Goal: Answer question/provide support: Share knowledge or assist other users

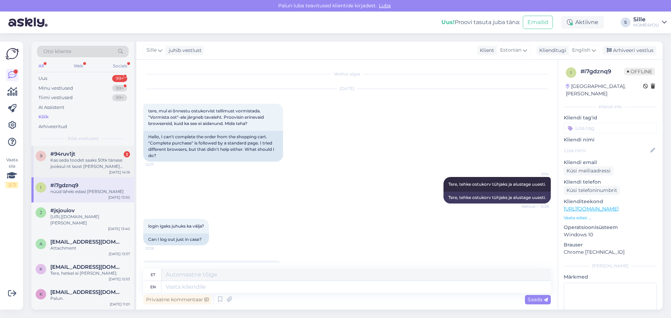
click at [72, 160] on div "Kas seda toodet saaks 50tk tänase jooksul nt laost [PERSON_NAME] korjata?" at bounding box center [90, 163] width 80 height 13
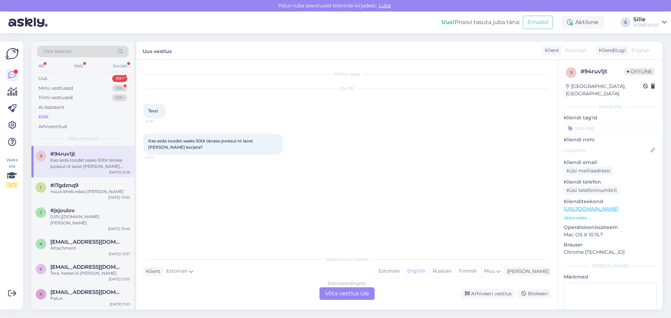
click at [336, 297] on div "Estonian to English Võta vestlus üle" at bounding box center [346, 293] width 55 height 13
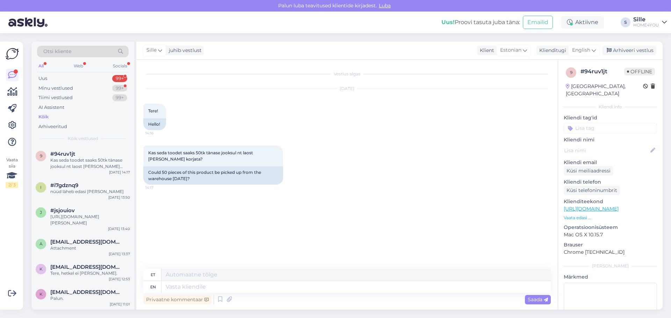
click at [611, 206] on link "[URL][DOMAIN_NAME]" at bounding box center [590, 209] width 55 height 6
click at [235, 284] on textarea at bounding box center [355, 287] width 389 height 12
type textarea "Tere,"
type textarea "Tere"
type textarea "Tere, m"
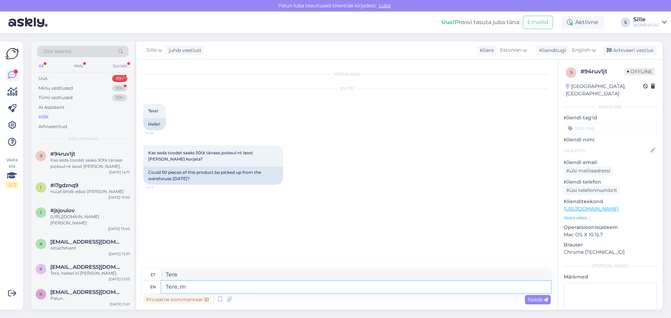
type textarea "Tere,"
type textarea "Tere, mis"
type textarea "Tere, preili"
type textarea "Tere, mis tootest"
type textarea "Tere, minu lemmik"
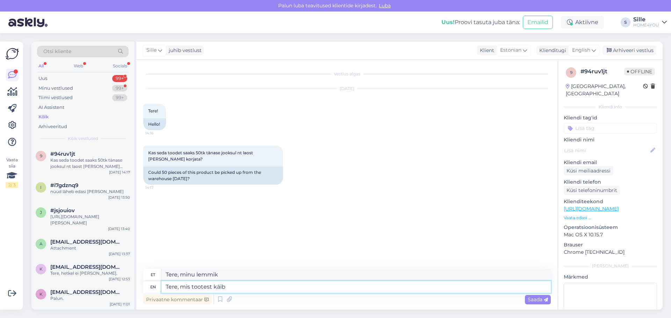
type textarea "Tere, mis tootest käib j"
type textarea "Tere, minu tooted käivad"
type textarea "Tere, mis tootest käib jutt?"
type textarea "Tere, mis tooted käivad juba?"
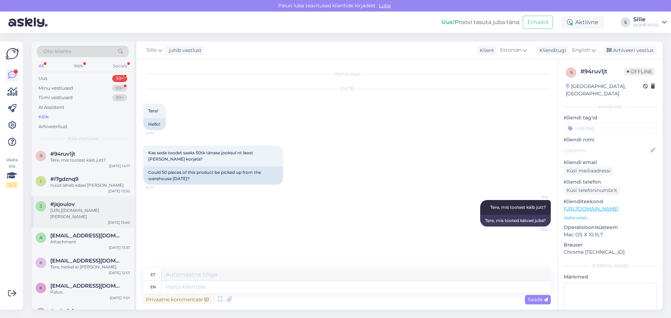
click at [99, 210] on div "[URL][DOMAIN_NAME][PERSON_NAME]" at bounding box center [90, 213] width 80 height 13
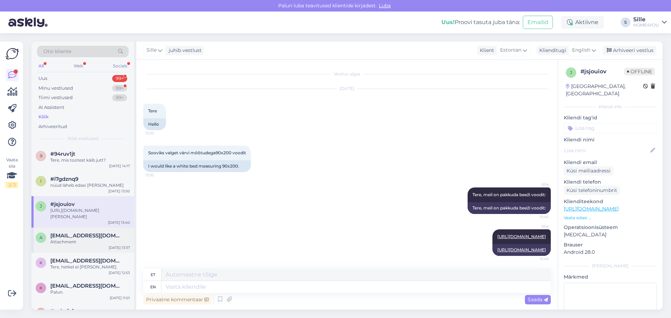
scroll to position [56, 0]
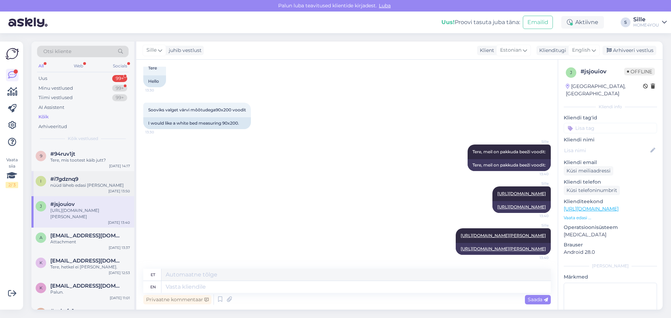
click at [65, 181] on span "#i7gdznq9" at bounding box center [64, 179] width 28 height 6
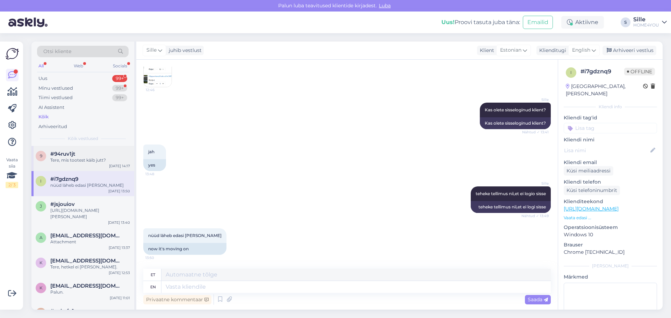
click at [65, 161] on div "Tere, mis tootest käib jutt?" at bounding box center [90, 160] width 80 height 6
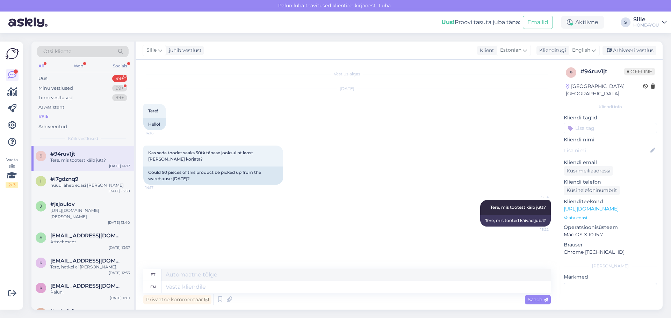
scroll to position [0, 0]
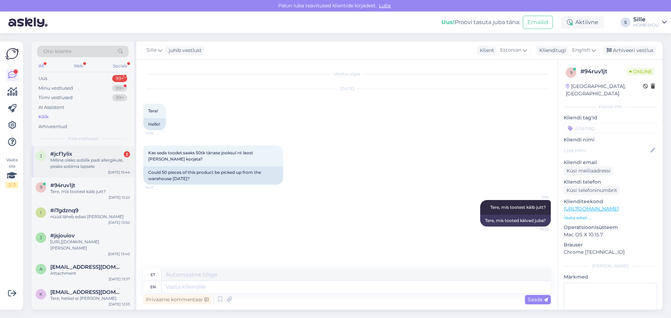
click at [102, 159] on div "Milline oleks sobilik padi allergikule, peaks sobima lapsele" at bounding box center [90, 163] width 80 height 13
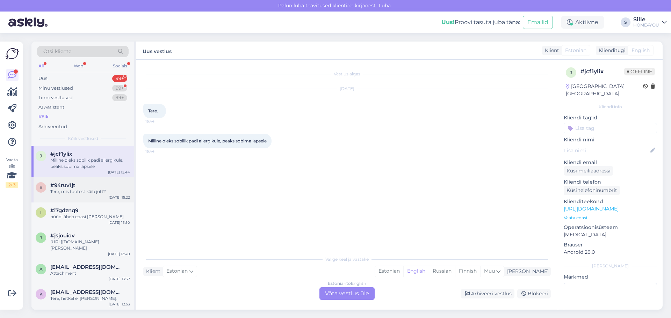
click at [109, 190] on div "Tere, mis tootest käib jutt?" at bounding box center [90, 192] width 80 height 6
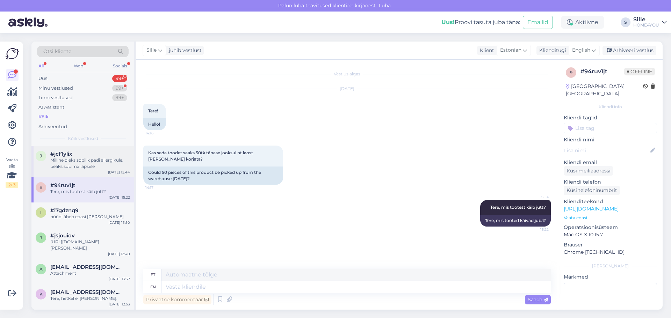
click at [78, 159] on div "Milline oleks sobilik padi allergikule, peaks sobima lapsele" at bounding box center [90, 163] width 80 height 13
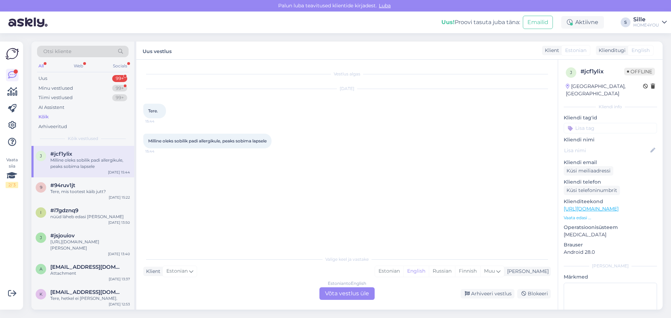
click at [362, 294] on div "Estonian to English Võta vestlus üle" at bounding box center [346, 293] width 55 height 13
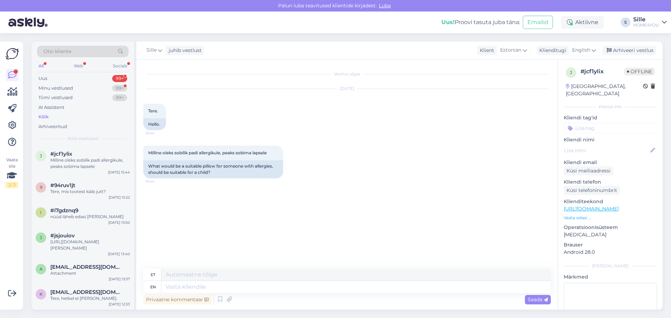
click at [274, 294] on div "Privaatne kommentaar Saada" at bounding box center [346, 299] width 407 height 13
click at [270, 290] on textarea at bounding box center [355, 287] width 389 height 12
type textarea "Tere, ka"
type textarea "Tere,"
type textarea "Tere, kahjuks a"
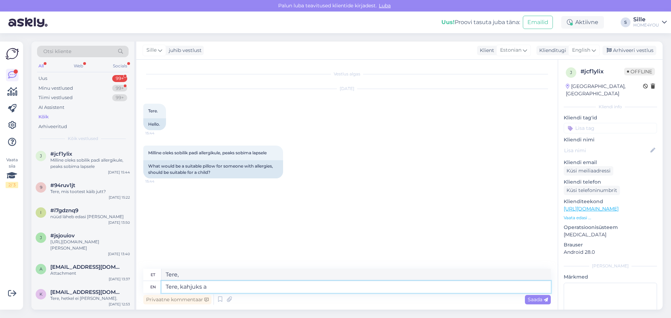
type textarea "Tere, kahjuks"
type textarea "Tere, kahjuks allergikule e"
type textarea "Tere, kahjuks allergikutele"
type textarea "Tere, kahjuks allergikule ei"
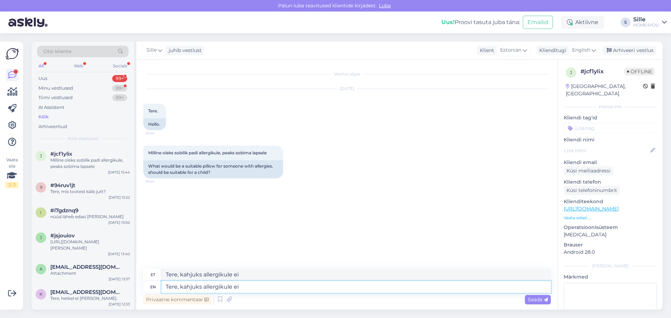
type textarea "Tere, kahjuks allergikule ei o"
type textarea "Tere, kahjuks allergikule ei ole p"
type textarea "Tere, kahjuks allergikule ei ole"
type textarea "Tere, kahjuks allergikule ei ole pakkuda"
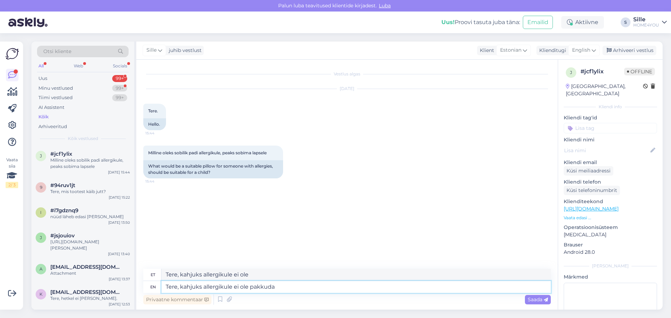
type textarea "Tere, kahjuks allergikule ei ole pakkuda"
type textarea "Tere, kahjuks allergikule ei ole pakkuda patja"
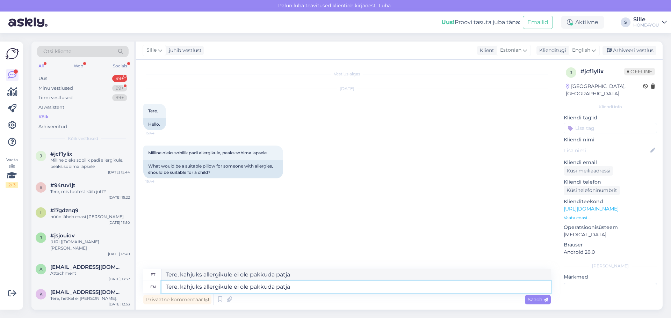
type textarea "Tere, kahjuks allergikule ei ole pakkuda patja."
click at [537, 299] on span "Saada" at bounding box center [537, 300] width 20 height 6
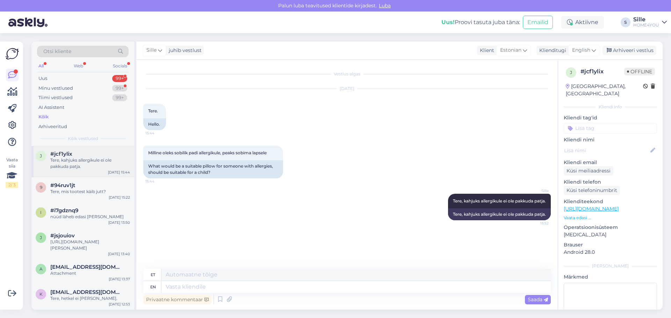
click at [79, 158] on div "Tere, kahjuks allergikule ei ole pakkuda patja." at bounding box center [90, 163] width 80 height 13
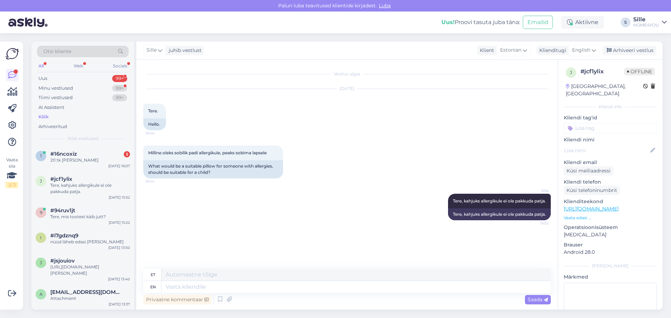
click at [103, 145] on div "Otsi kliente All Web Socials Uus 99+ Minu vestlused 99+ Tiimi vestlused 99+ AI …" at bounding box center [82, 94] width 103 height 104
click at [97, 156] on div "#16ncoxiz 3" at bounding box center [90, 154] width 80 height 6
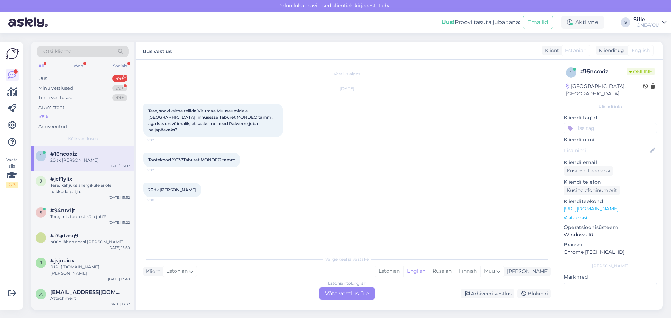
click at [352, 290] on div "Estonian to English Võta vestlus üle" at bounding box center [346, 293] width 55 height 13
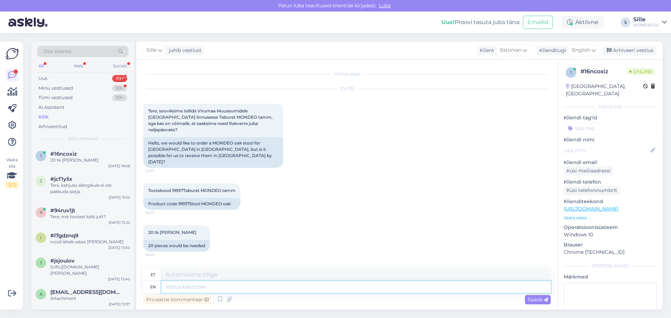
click at [268, 286] on textarea at bounding box center [355, 287] width 389 height 12
drag, startPoint x: 182, startPoint y: 179, endPoint x: 172, endPoint y: 179, distance: 10.5
click at [171, 188] on span "Tootekood 19937Taburet MONDEO tamm" at bounding box center [191, 190] width 87 height 5
copy span "19937"
click at [315, 287] on textarea at bounding box center [355, 287] width 389 height 12
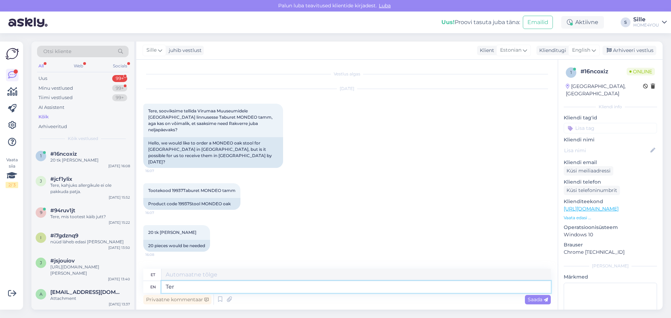
type textarea "Tere"
type textarea "Tere, k"
type textarea "Tere,"
type textarea "Tere, kui t"
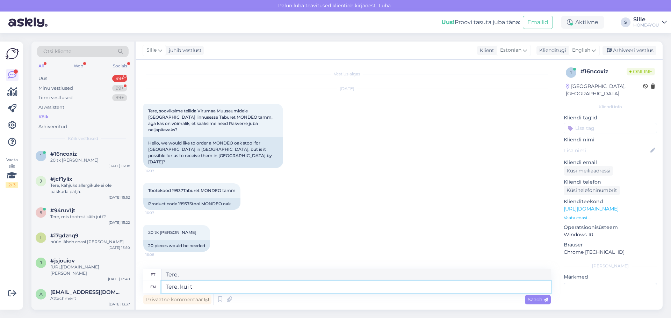
type textarea "Tere, kui"
type textarea "Tere, [PERSON_NAME]"
type textarea "Tere, kui [PERSON_NAME] te"
type textarea "Tere, kui [PERSON_NAME]"
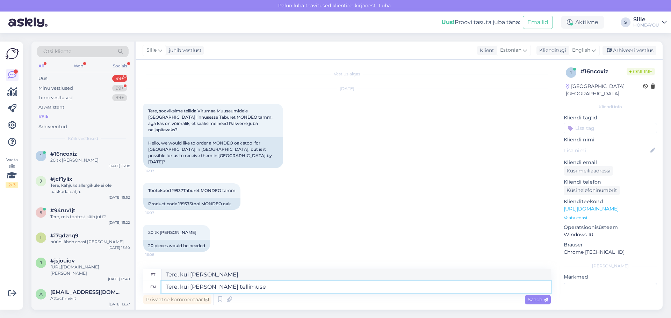
type textarea "Tere, kui [PERSON_NAME] tellimuse"
type textarea "Tere, kui [PERSON_NAME] tellimuse ja"
type textarea "Tere, kui [PERSON_NAME] tellimuse j"
type textarea "Tere, kui [PERSON_NAME] tellimuse ja"
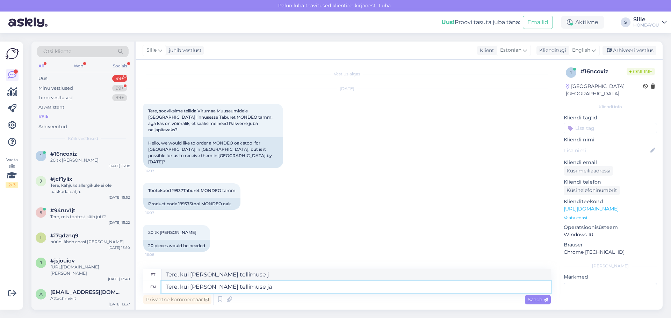
type textarea "Tere, kui [PERSON_NAME] tellimuse ja"
type textarea "Tere, kui [PERSON_NAME] tellimuse ja tasumine"
type textarea "Tere, kui [PERSON_NAME] tellimuse [PERSON_NAME]"
type textarea "Tere, kui [PERSON_NAME] tellimuse ja tasum"
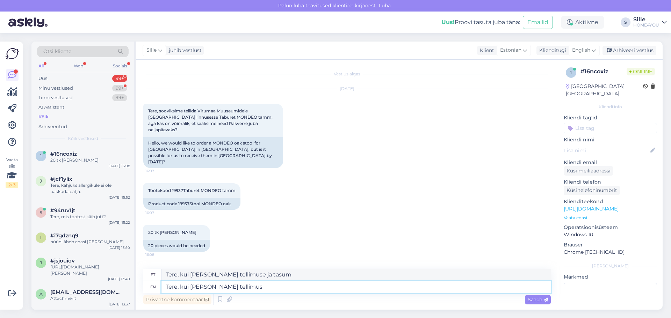
type textarea "Tere, kui [PERSON_NAME] tellimu"
type textarea "Tere, kui [PERSON_NAME] tellimuse ja"
type textarea "Tere, kui [PERSON_NAME] tellim"
type textarea "Tere, kui [PERSON_NAME] tellimuse"
type textarea "Tere, kui [PERSON_NAME]"
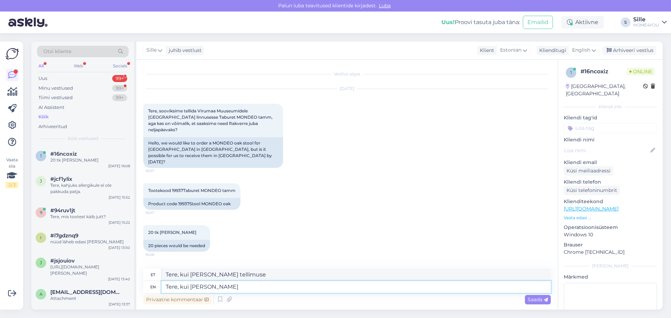
type textarea "Tere, kui [PERSON_NAME]"
type textarea "Tere, [PERSON_NAME] tän"
type textarea "Tere, kui [PERSON_NAME]"
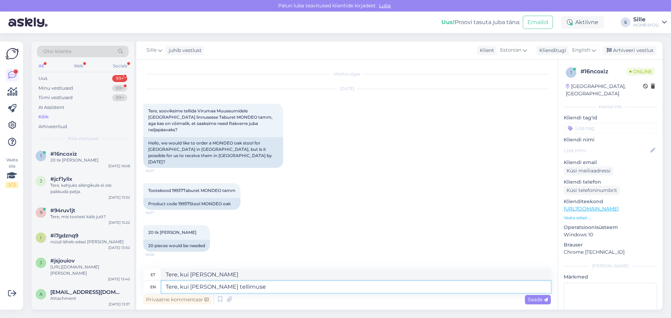
type textarea "Tere, kui [PERSON_NAME] tellimuse j"
type textarea "Tere, kui [PERSON_NAME] tellimuse"
type textarea "Tere, kui [PERSON_NAME] tellimuse ja"
type textarea "Tere, kui [PERSON_NAME] tellimuse ja ka"
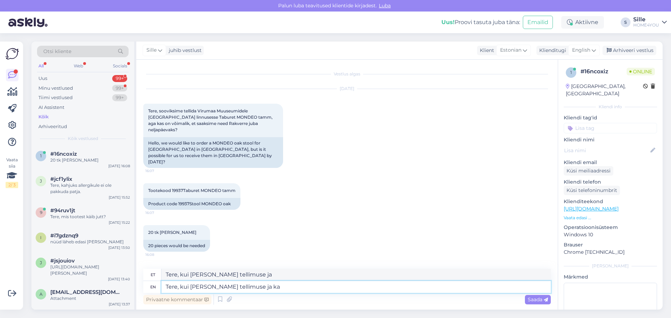
type textarea "Tere, kui [PERSON_NAME] tellimuse ja ka"
type textarea "Tere, kui [PERSON_NAME] tellimuse ja ka tasute k"
type textarea "Tere, kui [PERSON_NAME] tellimuse ja ka tasute"
type textarea "Tere, kui [PERSON_NAME] tellimuse ja ka tasute kohe"
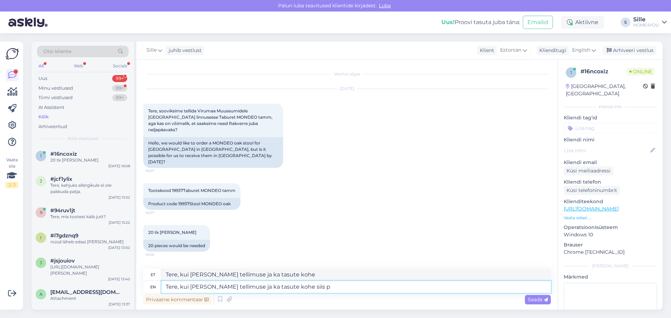
type textarea "Tere, kui [PERSON_NAME] tellimuse ja ka tasute kohe siis pe"
type textarea "Tere, kui [PERSON_NAME] tellimuse ja ka tasute kohe siis"
type textarea "Tere, kui [PERSON_NAME] tellimuse ja ka tasute kohe siis peaks"
type textarea "Tere, kui [PERSON_NAME] tellimuse ja ka tasute kohe siis peaks [PERSON_NAME]"
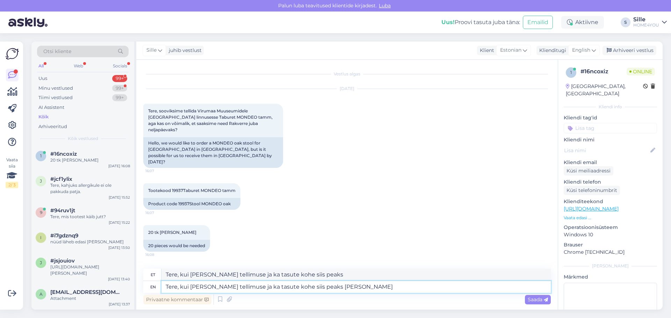
type textarea "Tere, kui [PERSON_NAME] tellimuse ja ka tasute kohe siis peaks [PERSON_NAME]"
type textarea "Tere, kui [PERSON_NAME] tellimuse ja ka tasute kohe siis peaks [PERSON_NAME] ne…"
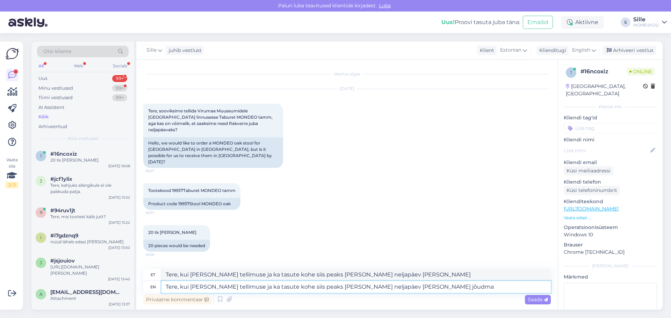
type textarea "Tere, kui [PERSON_NAME] tellimuse ja ka tasute kohe siis peaks [PERSON_NAME] ne…"
click at [295, 289] on textarea "Tere, kui [PERSON_NAME] tellimuse ja ka tasute kohe siis peaks [PERSON_NAME] ne…" at bounding box center [355, 287] width 389 height 12
type textarea "Tere, kui [PERSON_NAME] tellimuse ja ka tasute kohe, siis peaks [PERSON_NAME] n…"
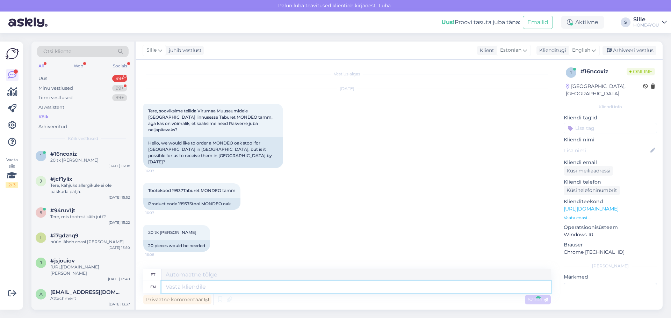
scroll to position [39, 0]
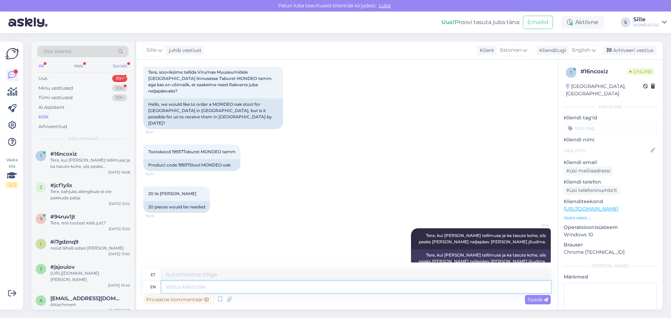
click at [342, 288] on textarea at bounding box center [355, 287] width 389 height 12
type textarea "Märkige k"
type textarea "Märkige"
type textarea "Märkige kindlasy"
type textarea "Märkideta kindlasy"
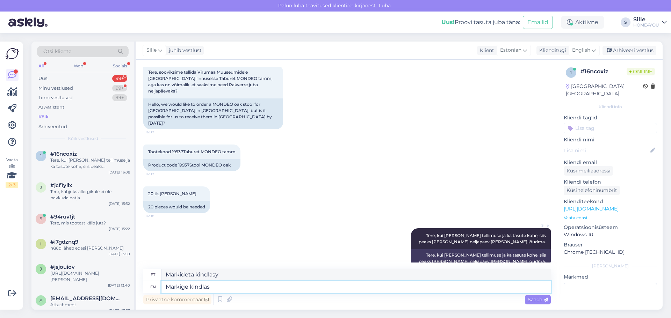
type textarea "Märkige kindlast"
type textarea "Märkide kindlustus"
type textarea "Märkige kindlasti"
type textarea "Märkimisväärne kindlustus"
type textarea "Märkige kindlasti see ka"
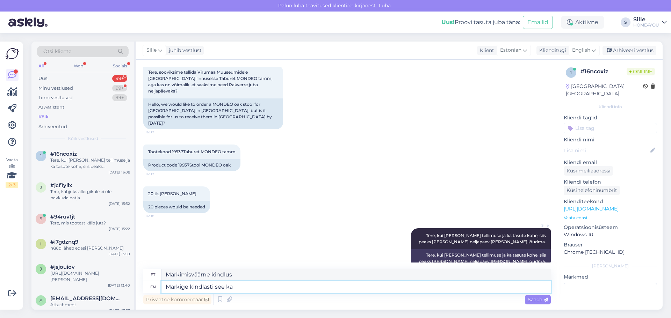
type textarea "Märkimisväärne kindlus see ka"
type textarea "Märkige kindlasti see ka lisain"
type textarea "Märkige kindlasti see ka lisainfosse"
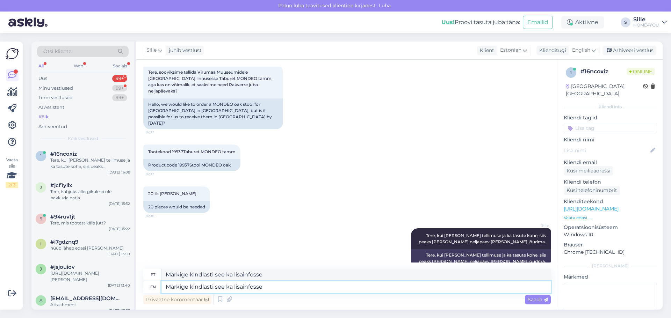
type textarea "Märkige kindlasti see ka lisainfosse."
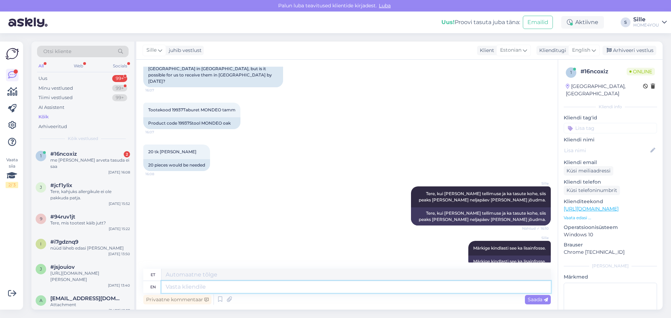
scroll to position [165, 0]
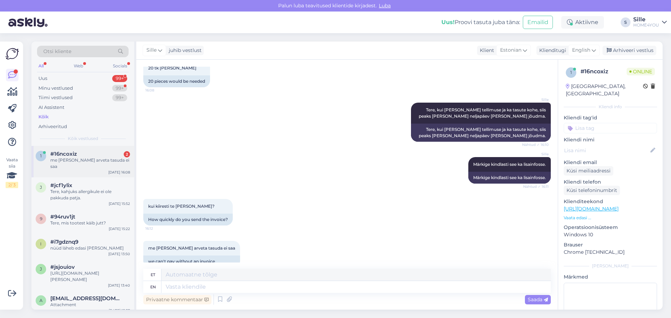
click at [61, 155] on span "#16ncoxiz" at bounding box center [63, 154] width 27 height 6
click at [232, 285] on textarea at bounding box center [355, 287] width 389 height 12
type textarea "S"
type textarea "Palun t"
type textarea "Palun"
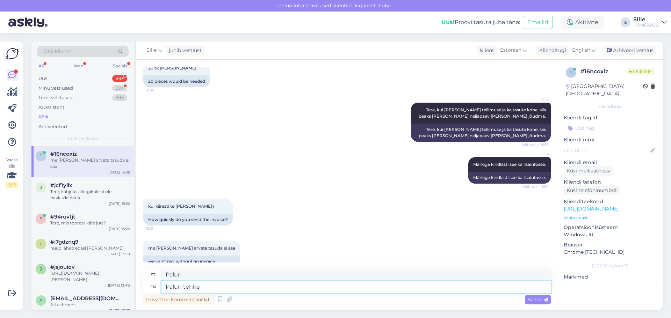
type textarea "Palun tehke t"
type textarea "Palun tehe"
type textarea "Palun tehke tellimus"
type textarea "Palun tehke tellimus läbi"
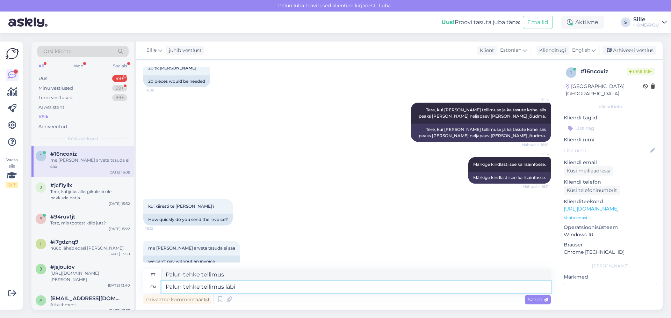
type textarea "Palun tehke tellimus läbi"
type textarea "Palun tehke tellimus läbi e-[PERSON_NAME]"
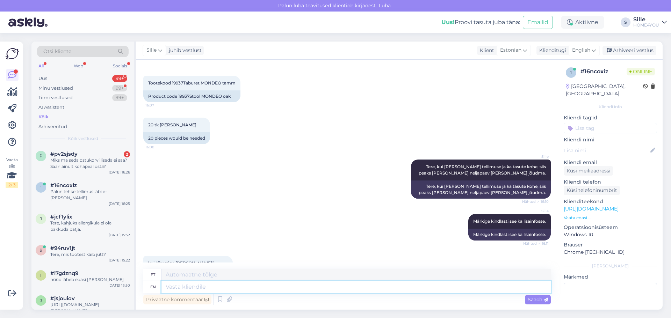
scroll to position [206, 0]
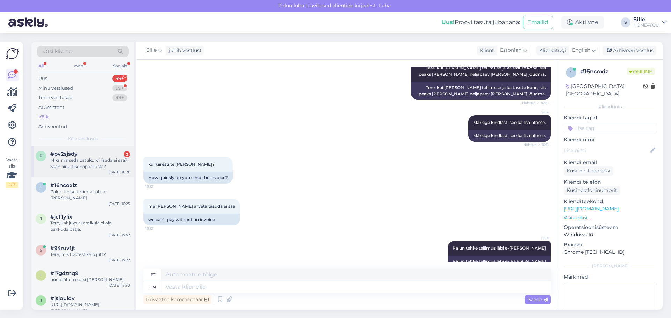
click at [83, 164] on div "Miks ma seda ostukorvi lisada ei saa? Saan ainult kohapeal osta?" at bounding box center [90, 163] width 80 height 13
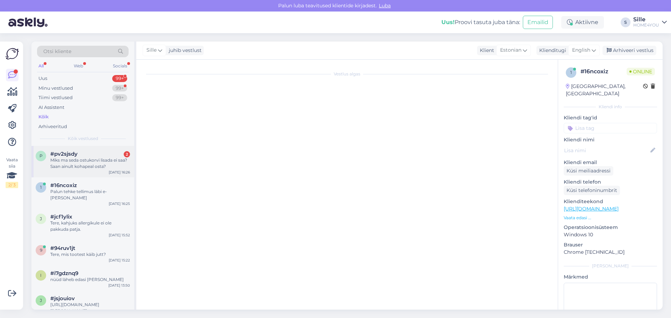
scroll to position [0, 0]
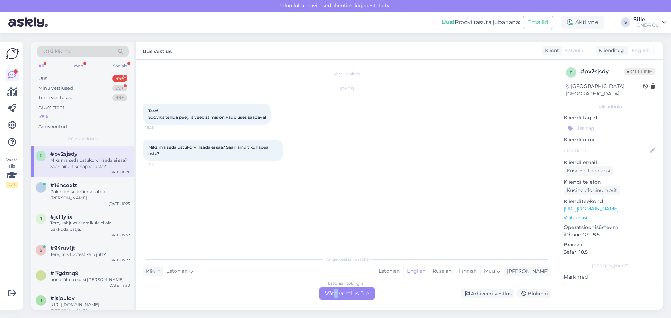
click at [337, 293] on div "Estonian to English Võta vestlus üle" at bounding box center [346, 293] width 55 height 13
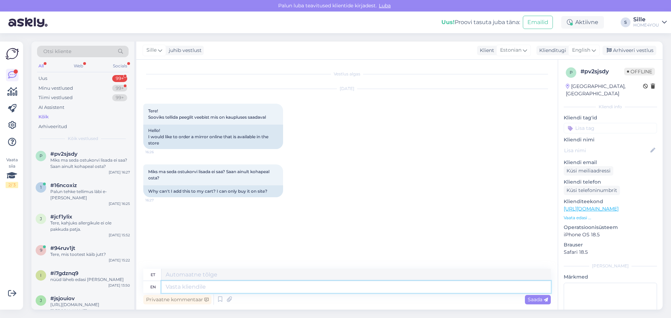
click at [254, 292] on textarea at bounding box center [355, 287] width 389 height 12
type textarea "Tere, k"
type textarea "Tere,"
type textarea "Tere, kui o"
type textarea "Tere, kui"
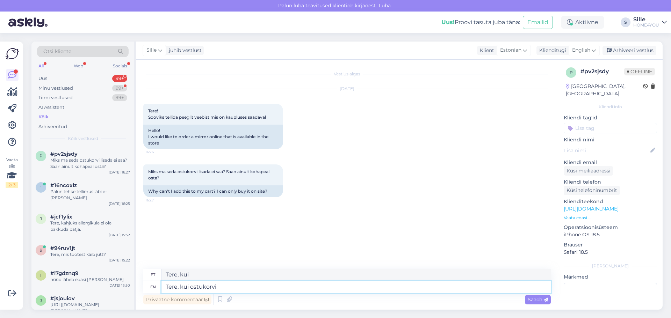
type textarea "Tere, kui ostukorvi l"
type textarea "Tere, kui ostukorvi"
type textarea "Tere, kui ostukorvi lisamist"
type textarea "Tere, kui ostukorvi lisamist ei o"
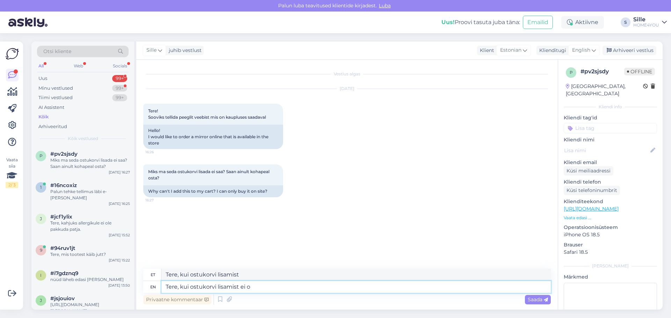
type textarea "Tere, kui ostukorvi lisamist ei"
type textarea "Tere, kui ostukorvi lisamist ei ole"
type textarea "Tere, kui ostukorvi lisamist ei ole ole"
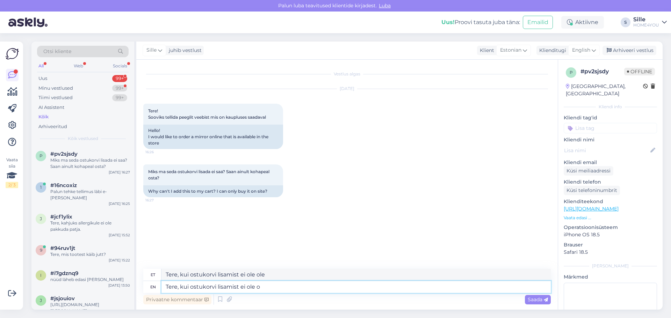
type textarea "Tere, kui ostukorvi lisamist ei ole"
type textarea "Tere, kui ostukorvi lisamist ei ole, si"
type textarea "Tere, kui ostukorvi lisamist ei ole,"
type textarea "Tere, kui ostukorvi lisamist ei ole, siis"
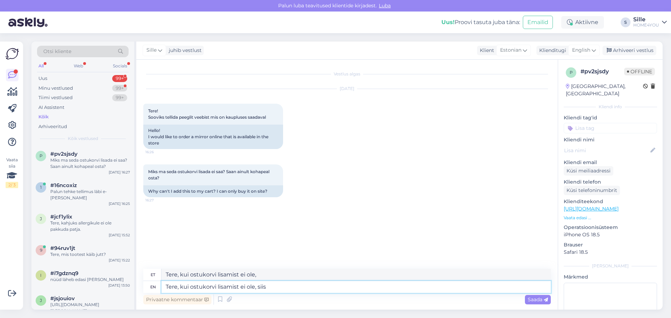
type textarea "Tere, kui ostukorvi lisamist ei ole, siis"
type textarea "Tere, kui ostukorvi lisamist ei ole, siis [PERSON_NAME] p"
type textarea "Tere, kui ostukorvi lisamist ei ole, siis [PERSON_NAME]"
type textarea "Tere, kui ostukorvi lisamist ei ole, siis [PERSON_NAME] pealaost"
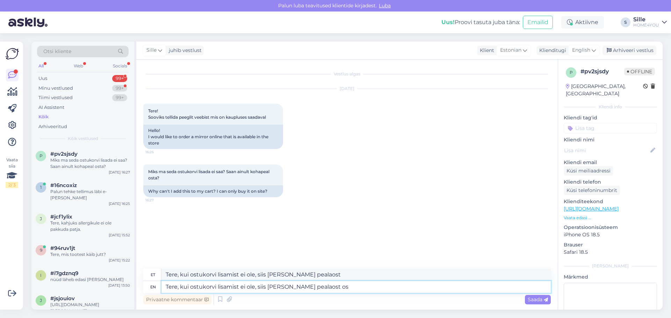
type textarea "Tere, kui ostukorvi lisamist ei ole, siis [PERSON_NAME] pealaost ost"
type textarea "Tere, kui ostukorvi lisamist ei ole, siis [PERSON_NAME] pealaost otsas"
type textarea "Tere, kui ostukorvi lisamist ei ole, siis [PERSON_NAME] pealaost otsas saad a"
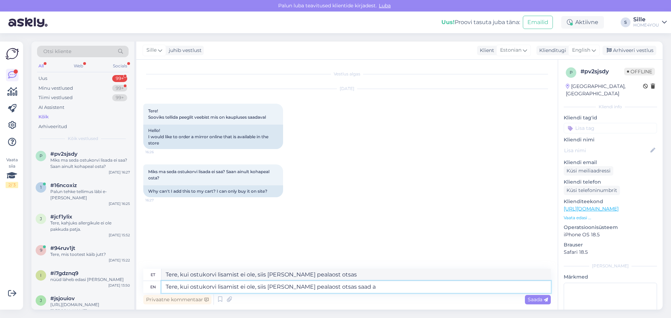
type textarea "Tere, kui ostukorvi lisamist ei ole, siis [PERSON_NAME] pealaost otsas saad"
type textarea "Tere, kui ostukorvi lisamist ei ole, siis [PERSON_NAME] pealaost otsas saad aai…"
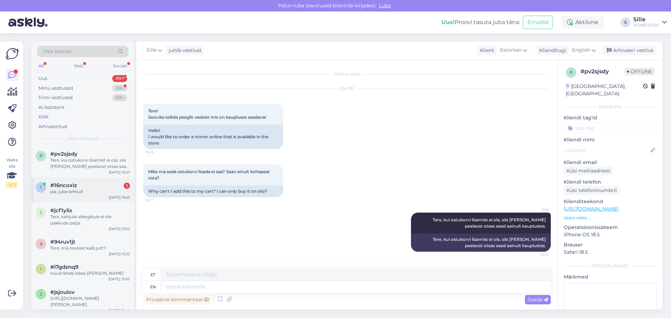
click at [97, 183] on div "#16ncoxiz 1" at bounding box center [90, 185] width 80 height 6
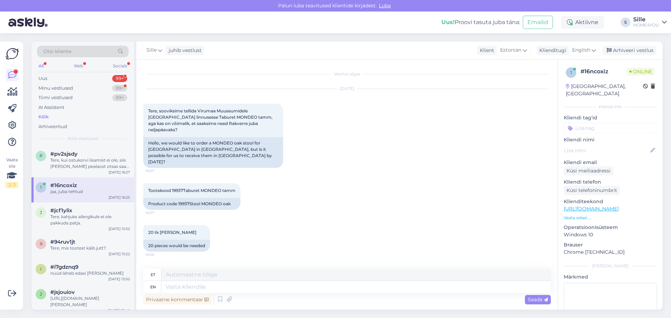
click at [40, 116] on div "Kõik" at bounding box center [43, 117] width 10 height 7
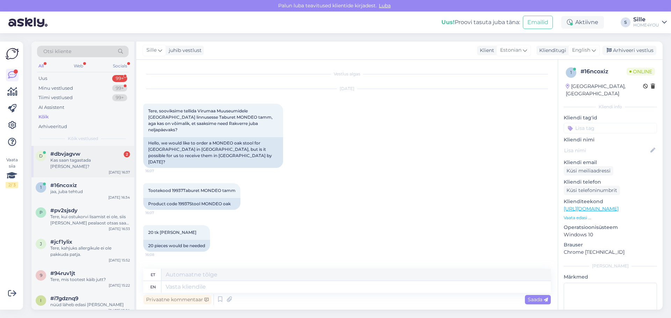
click at [68, 154] on span "#dbvjagvw" at bounding box center [65, 154] width 30 height 6
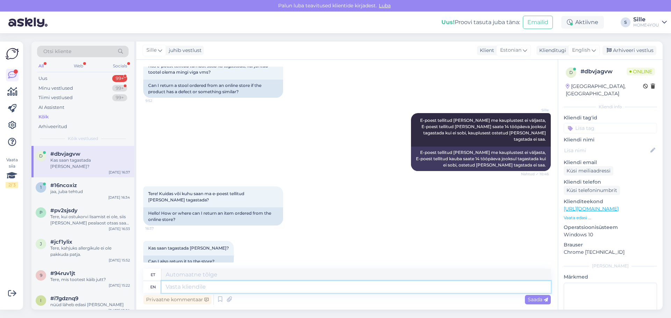
click at [240, 287] on textarea at bounding box center [355, 287] width 389 height 12
type textarea "E-poest t"
type textarea "E-luuletaja"
type textarea "E-poest tellitud ka"
type textarea "E-poeet tellitud"
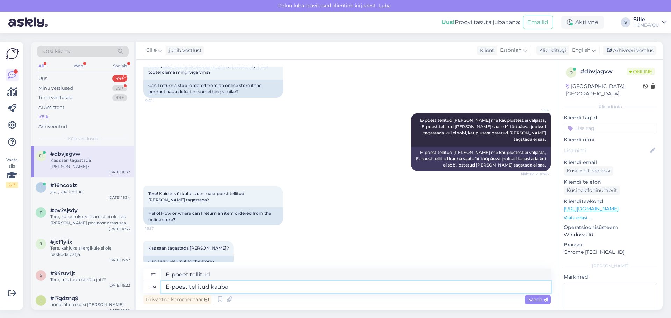
type textarea "E-poest tellitud kauba"
type textarea "E-poest tellitud kauba saate"
type textarea "E-poest tellitud kauba saate tagastada"
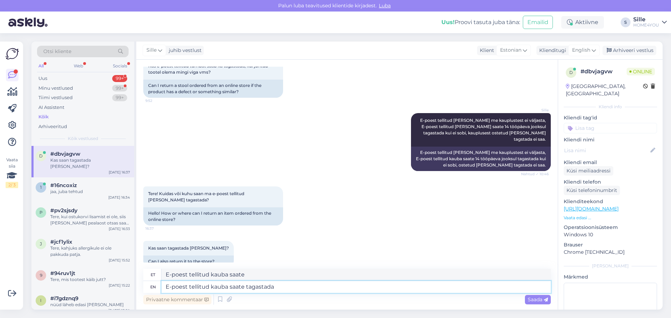
type textarea "E-poest tellitud kauba saate tagastada"
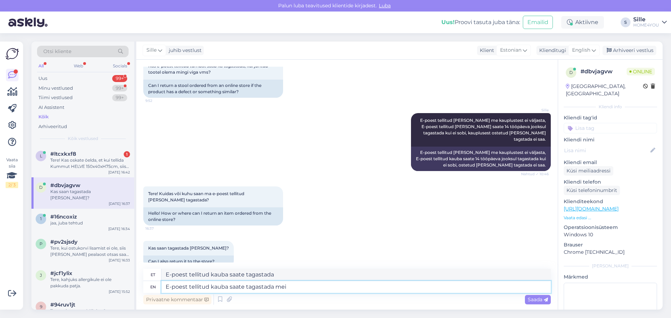
type textarea "E-poest tellitud kauba saate tagastada mei"
type textarea "E-poest tellitud kauba saate tagastada meie"
type textarea "E-poest tellitud kauba saate tagastada meie lattu"
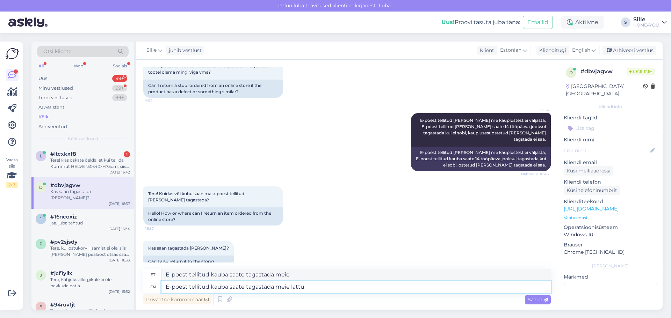
type textarea "E-poest tellitud kauba saate tagastada meie lattu"
type textarea "E-poest tellitud kauba saate tagastada meie lattu aadressil L"
type textarea "E-poest tellitud kauba saate tagastada meie lattu aadressil"
type textarea "E-poest tellitud kauba saate tagastada meie lattu aadressil Linamäe t"
type textarea "E-poest tellitud kauba saate tagastada meie lattu aadressil [GEOGRAPHIC_DATA]"
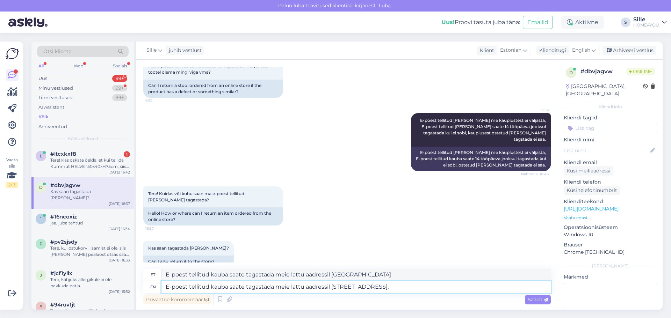
type textarea "E-poest tellitud kauba saate tagastada meie lattu aadressil [STREET_ADDRESS],"
type textarea "E-poest tellitud kauba saate tagastada meie lattu aadressil [STREET_ADDRESS], […"
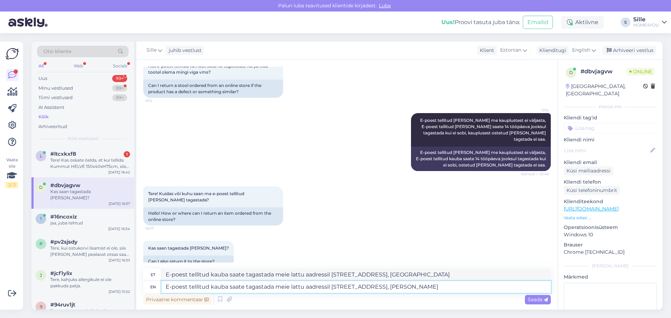
type textarea "E-poest tellitud kauba saate tagastada meie lattu aadressil [STREET_ADDRESS], […"
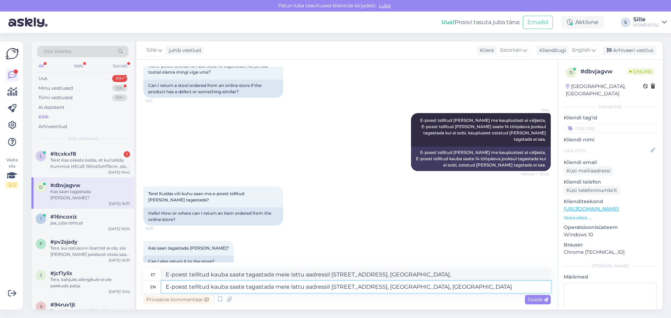
type textarea "E-poest tellitud kauba saate tagastada meie lattu aadressil [STREET_ADDRESS], […"
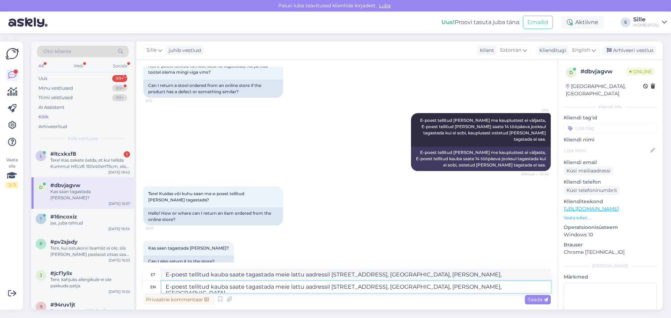
type textarea "E-poest tellitud kauba saate tagastada meie lattu aadressil [STREET_ADDRESS], […"
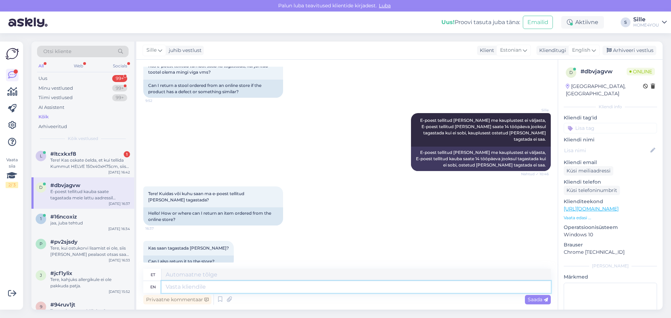
scroll to position [353, 0]
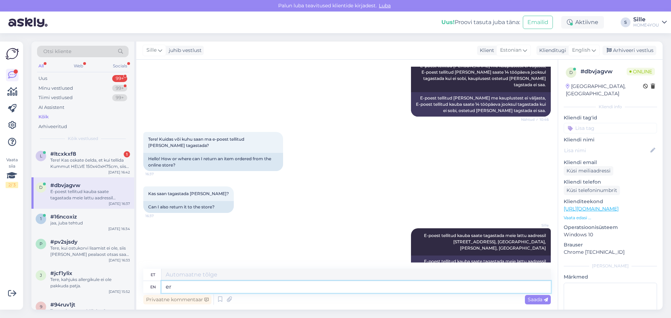
type textarea "e"
type textarea "Erandkorras k"
type textarea "Erandkorras"
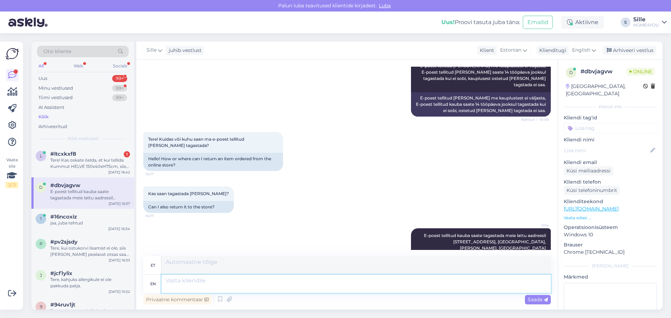
scroll to position [420, 0]
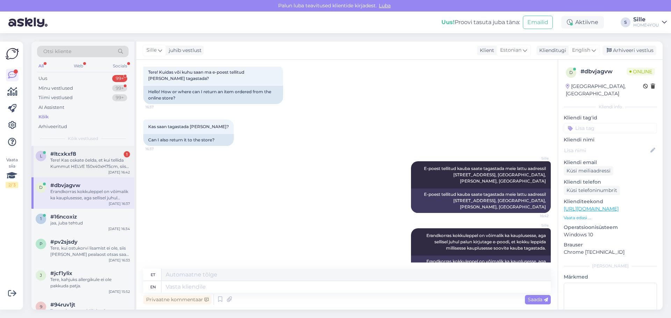
click at [48, 146] on div "l #ltcxkxf8 1 Tere! Kas oskate öelda, et kui tellida Kummut HELVE 150x40xH75cm,…" at bounding box center [82, 161] width 103 height 31
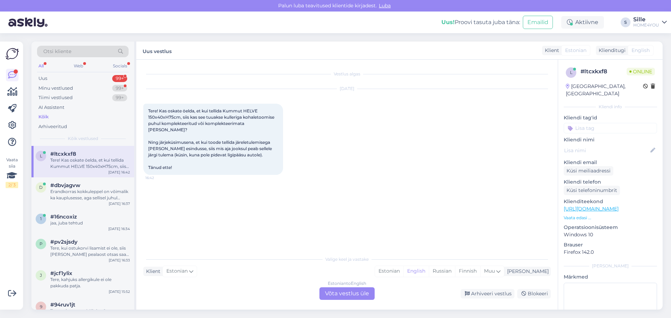
click at [337, 296] on div "Estonian to English Võta vestlus üle" at bounding box center [346, 293] width 55 height 13
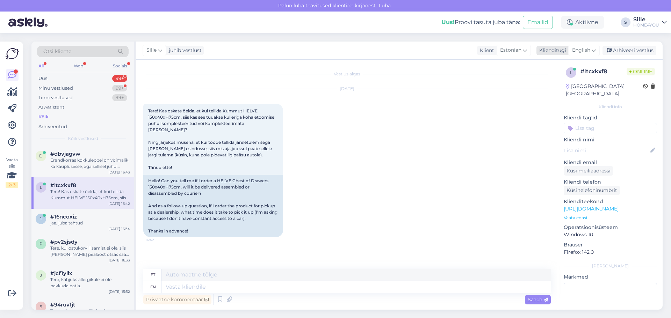
click at [589, 52] on span "English" at bounding box center [581, 50] width 18 height 8
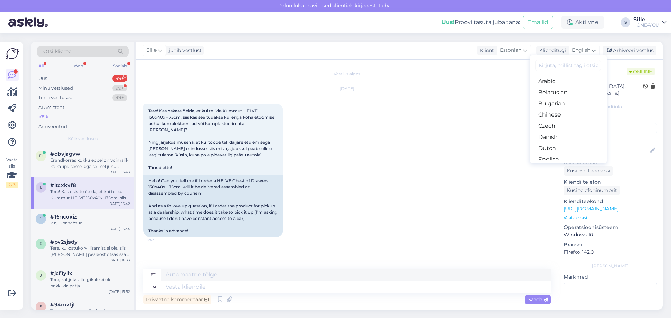
click at [549, 165] on link "Estonian" at bounding box center [568, 170] width 77 height 11
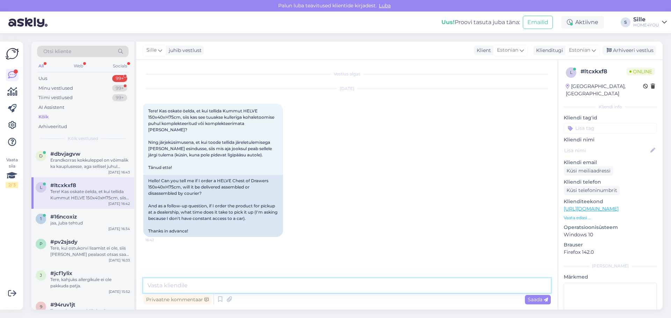
click at [340, 289] on textarea at bounding box center [346, 285] width 407 height 15
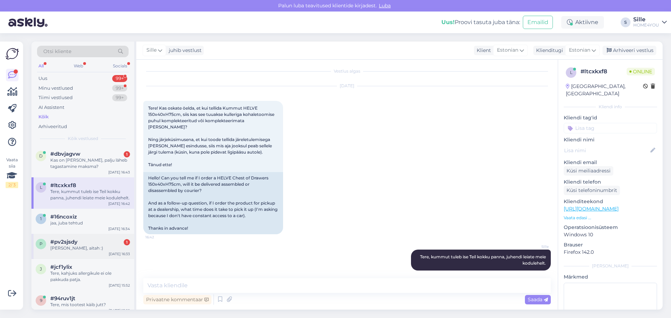
click at [73, 249] on div "[PERSON_NAME], aitah :)" at bounding box center [90, 248] width 80 height 6
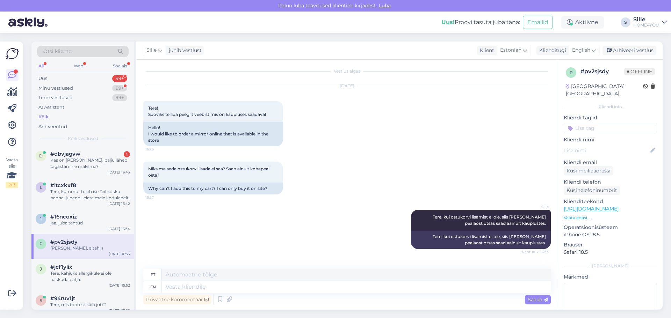
scroll to position [39, 0]
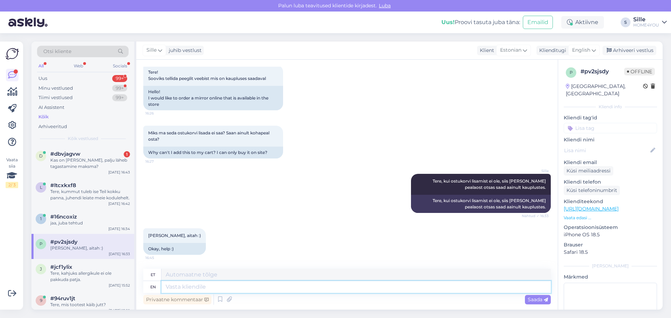
click at [212, 287] on textarea at bounding box center [355, 287] width 389 height 12
click at [528, 299] on span "Saada" at bounding box center [537, 300] width 20 height 6
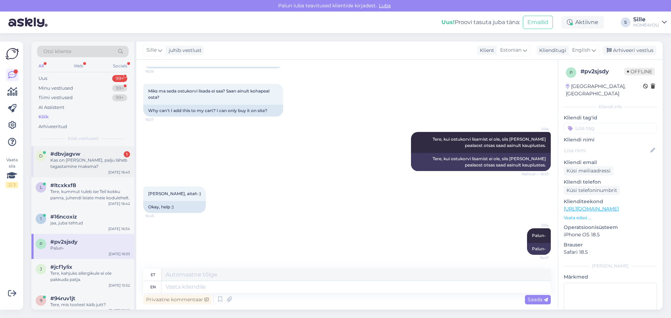
click at [94, 164] on div "Kas on [PERSON_NAME], palju läheb tagastamine maksma?" at bounding box center [90, 163] width 80 height 13
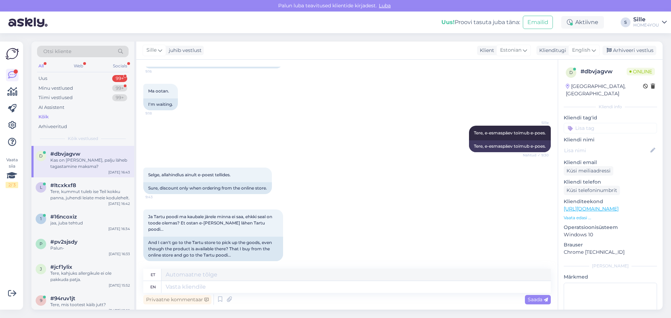
scroll to position [462, 0]
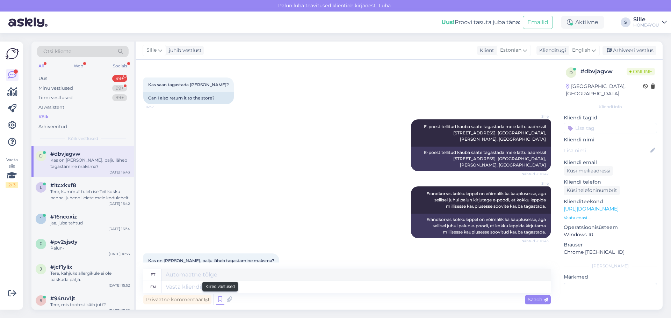
click at [218, 298] on icon at bounding box center [220, 299] width 8 height 10
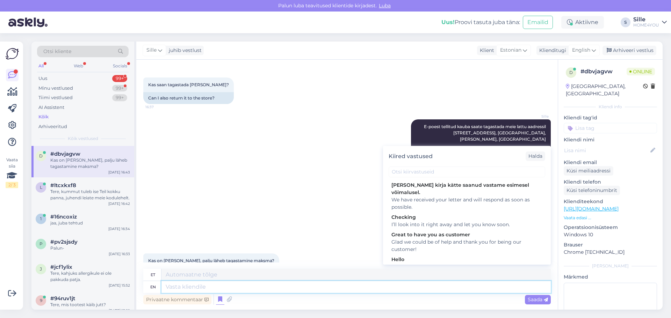
click at [204, 290] on textarea at bounding box center [355, 287] width 389 height 12
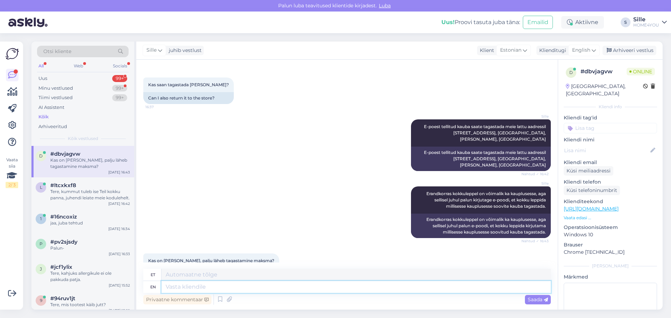
click at [240, 286] on textarea at bounding box center [355, 287] width 389 height 12
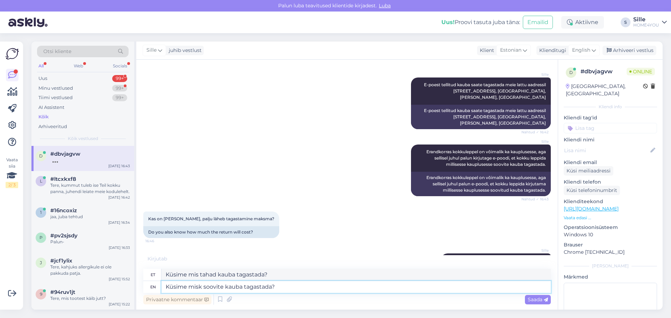
click at [201, 286] on textarea "Küsime misk soovite kauba tagastada?" at bounding box center [355, 287] width 389 height 12
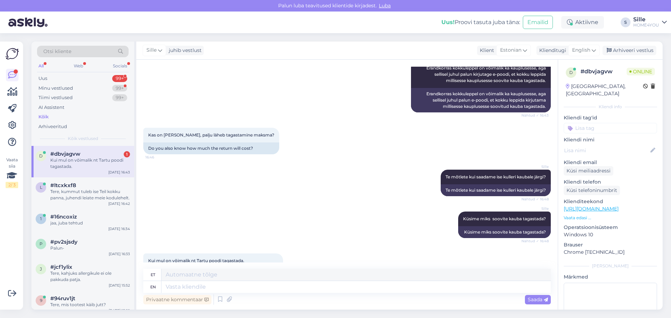
scroll to position [636, 0]
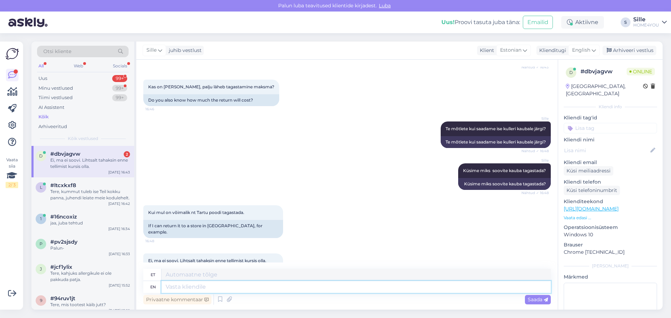
paste textarea "[URL][DOMAIN_NAME]"
click at [535, 299] on span "Saada" at bounding box center [537, 300] width 20 height 6
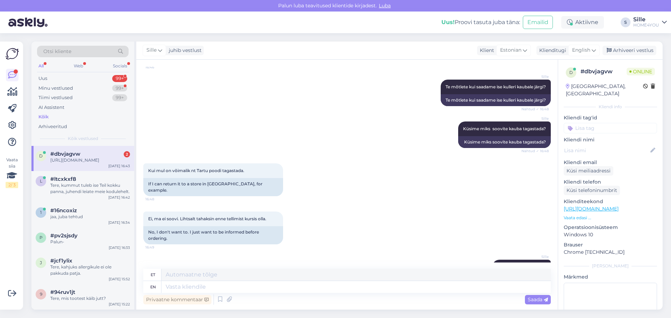
click at [96, 156] on div "#dbvjagvw 2" at bounding box center [90, 154] width 80 height 6
click at [84, 151] on div "d #dbvjagvw 2 [URL][DOMAIN_NAME] [DATE] 16:43" at bounding box center [82, 158] width 103 height 25
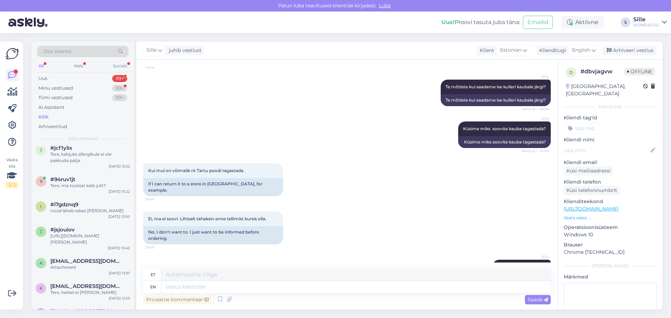
scroll to position [0, 0]
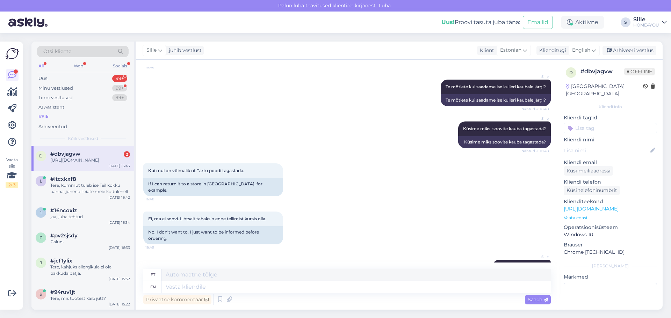
click at [97, 161] on div "[URL][DOMAIN_NAME]" at bounding box center [90, 160] width 80 height 6
click at [79, 177] on div "#ltcxkxf8" at bounding box center [90, 179] width 80 height 6
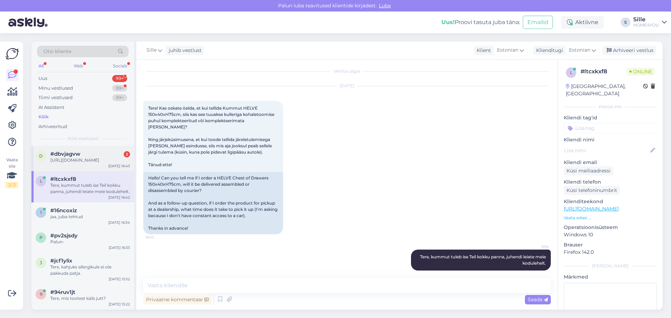
click at [83, 161] on div "[URL][DOMAIN_NAME]" at bounding box center [90, 160] width 80 height 6
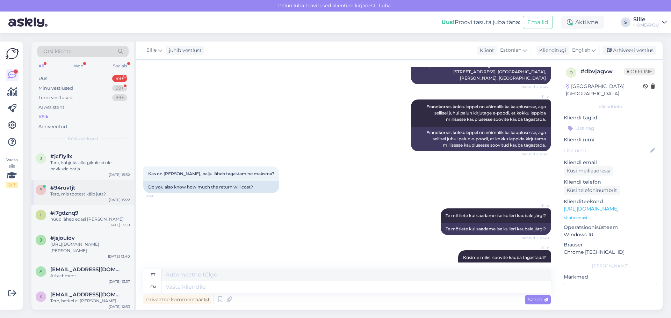
scroll to position [0, 0]
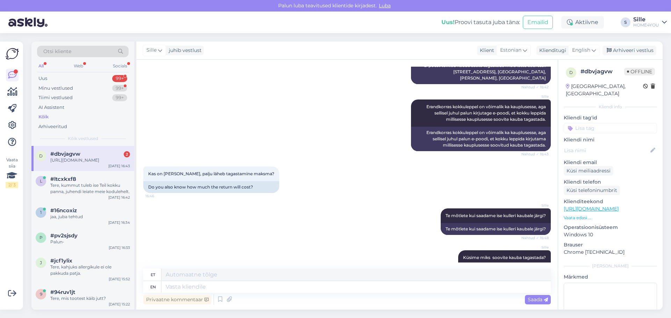
click at [44, 116] on div "Kõik" at bounding box center [43, 117] width 10 height 7
click at [86, 160] on div "[URL][DOMAIN_NAME]" at bounding box center [90, 160] width 80 height 6
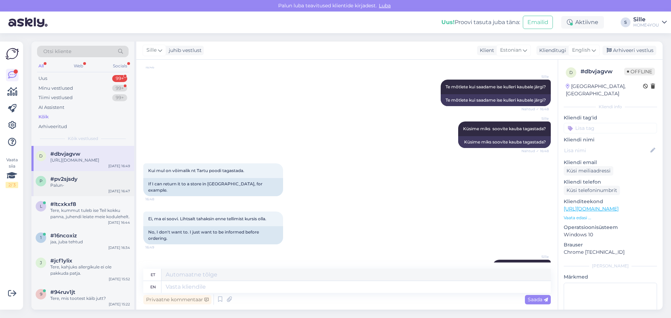
click at [68, 179] on span "#pv2sjsdy" at bounding box center [63, 179] width 27 height 6
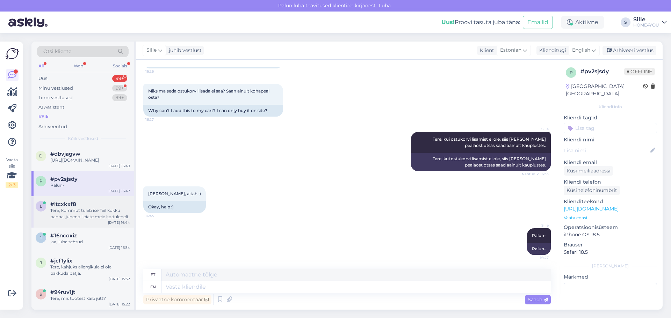
click at [74, 214] on div "Tere, kummut tuleb ise Teil kokku panna, juhendi leiate meie kodulehelt." at bounding box center [90, 213] width 80 height 13
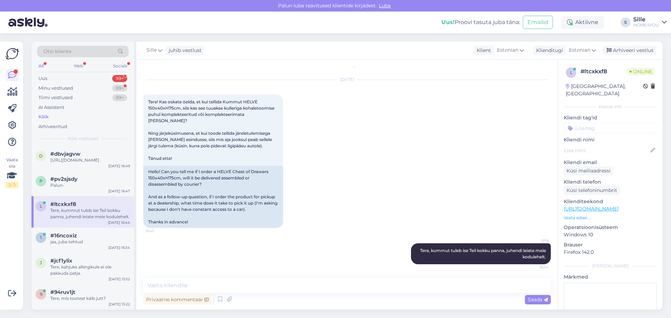
scroll to position [3, 0]
